Goal: Task Accomplishment & Management: Manage account settings

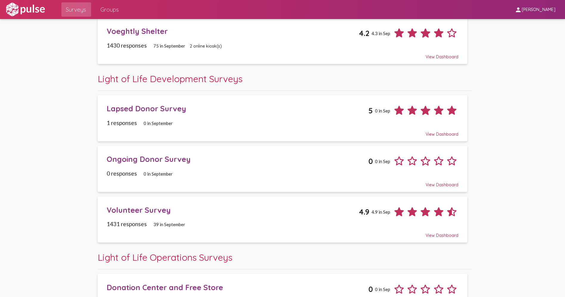
scroll to position [99, 0]
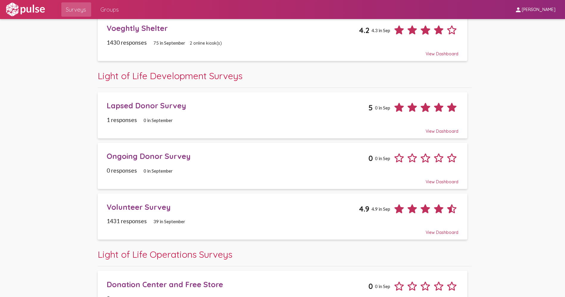
drag, startPoint x: 181, startPoint y: 73, endPoint x: 194, endPoint y: 75, distance: 12.6
click at [181, 73] on span "Light of Life Development Surveys" at bounding box center [170, 76] width 145 height 12
drag, startPoint x: 246, startPoint y: 75, endPoint x: 94, endPoint y: 74, distance: 152.2
click at [95, 75] on div "Light of Life Development Surveys Lapsed Donor Survey 5 0 in [DATE] responses 0…" at bounding box center [282, 104] width 378 height 69
copy span "Light of Life Development Surveys"
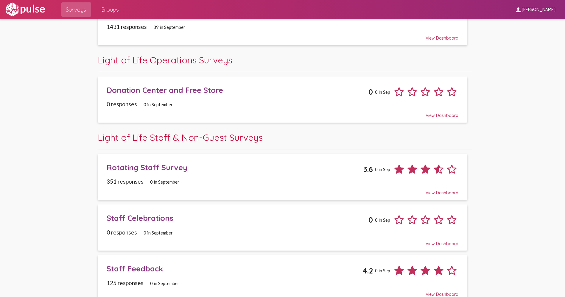
scroll to position [298, 0]
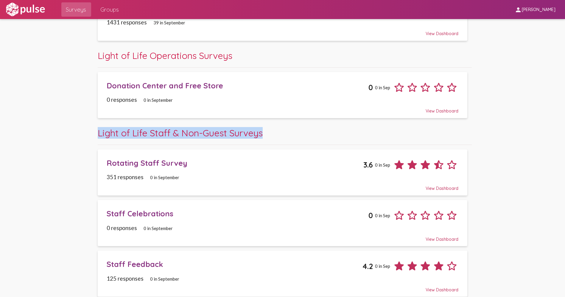
drag, startPoint x: 94, startPoint y: 130, endPoint x: 273, endPoint y: 135, distance: 178.8
click at [273, 135] on div "Light of Life Staff & Non-Guest Surveys Rotating Staff Survey 3.6 0 in Sep 351 …" at bounding box center [282, 161] width 378 height 69
copy span "Light of Life Staff & Non-Guest Surveys"
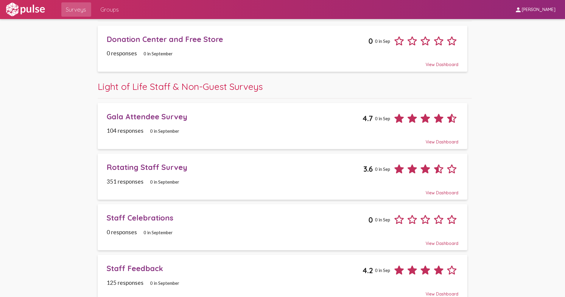
scroll to position [348, 0]
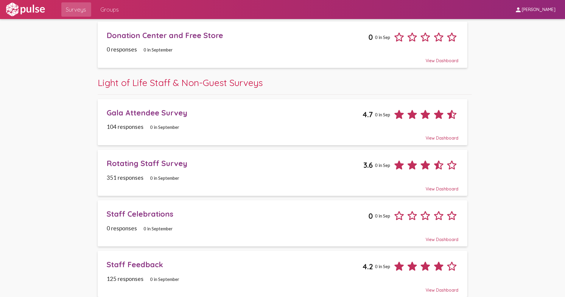
click at [146, 110] on div "Gala Attendee Survey" at bounding box center [235, 112] width 256 height 9
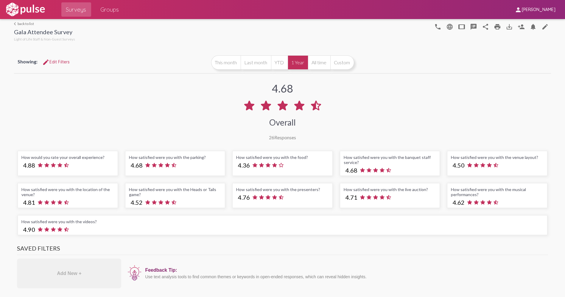
click at [520, 23] on button "person_add" at bounding box center [521, 27] width 12 height 12
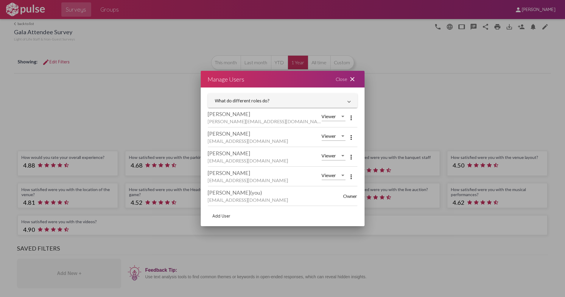
click at [165, 83] on div at bounding box center [282, 148] width 565 height 297
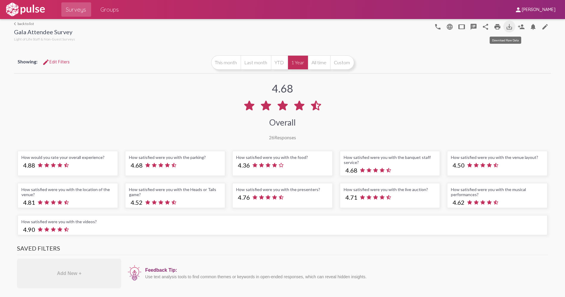
click at [506, 27] on mat-icon "save_alt" at bounding box center [509, 26] width 7 height 7
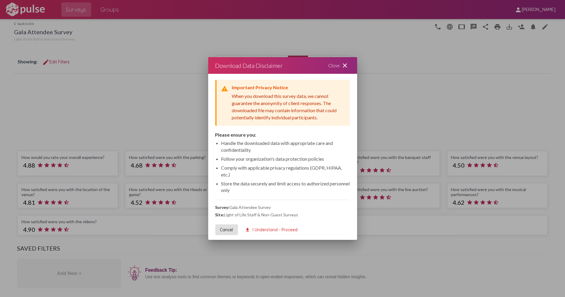
click at [265, 231] on span "download I Understand - Proceed" at bounding box center [271, 229] width 53 height 5
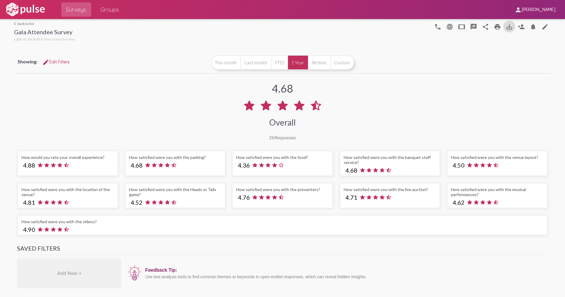
click at [376, 110] on div "4.68 Overall 26 Responses" at bounding box center [282, 108] width 537 height 66
click at [460, 27] on mat-icon "tablet" at bounding box center [461, 26] width 7 height 7
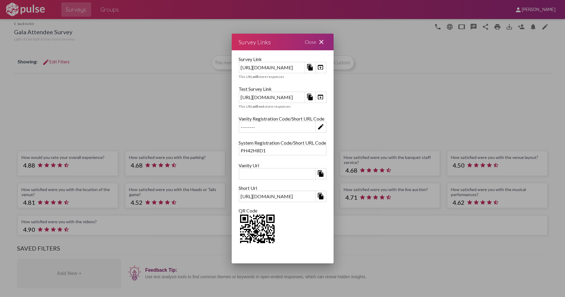
click at [314, 99] on mat-icon "file_copy" at bounding box center [309, 97] width 7 height 7
click at [325, 40] on mat-icon "close" at bounding box center [321, 41] width 7 height 7
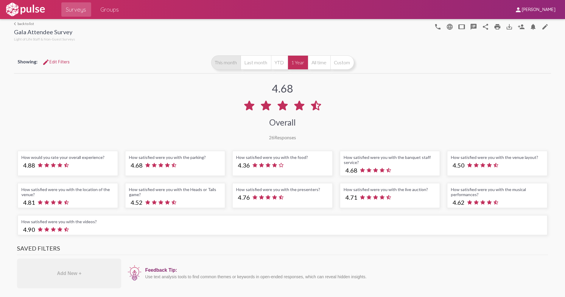
click at [230, 63] on button "This month" at bounding box center [225, 62] width 29 height 14
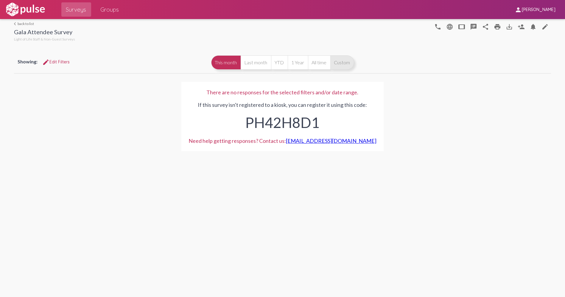
click at [338, 63] on button "Custom" at bounding box center [342, 62] width 24 height 14
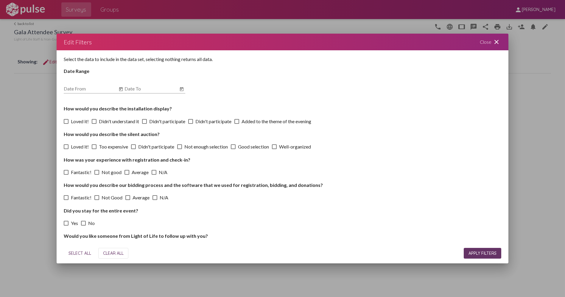
click at [494, 41] on mat-icon "close" at bounding box center [496, 41] width 7 height 7
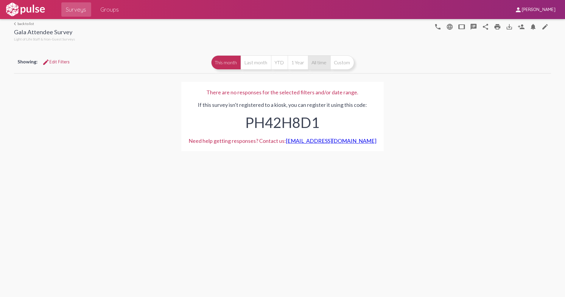
click at [320, 63] on button "All time" at bounding box center [319, 62] width 22 height 14
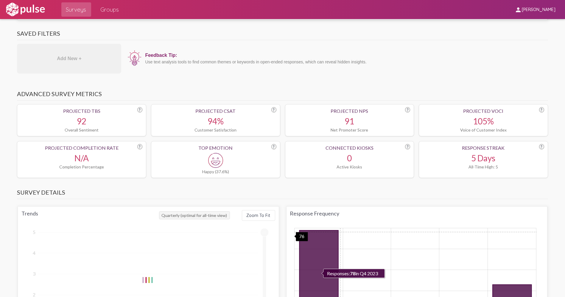
scroll to position [331, 0]
